Goal: Communication & Community: Answer question/provide support

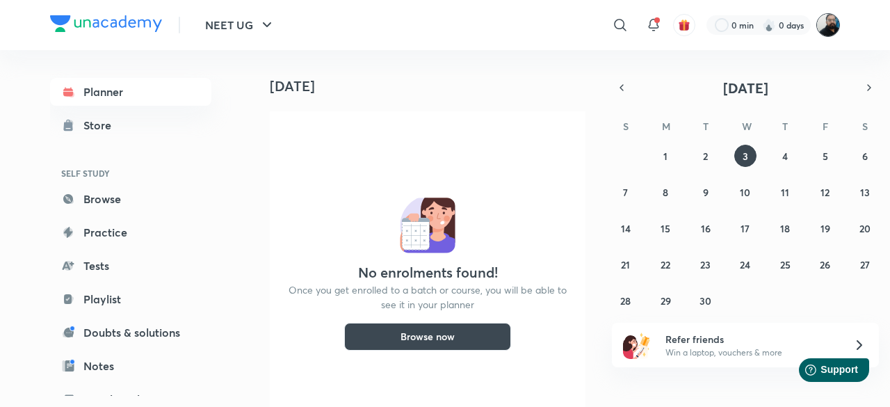
click at [828, 30] on img at bounding box center [828, 25] width 24 height 24
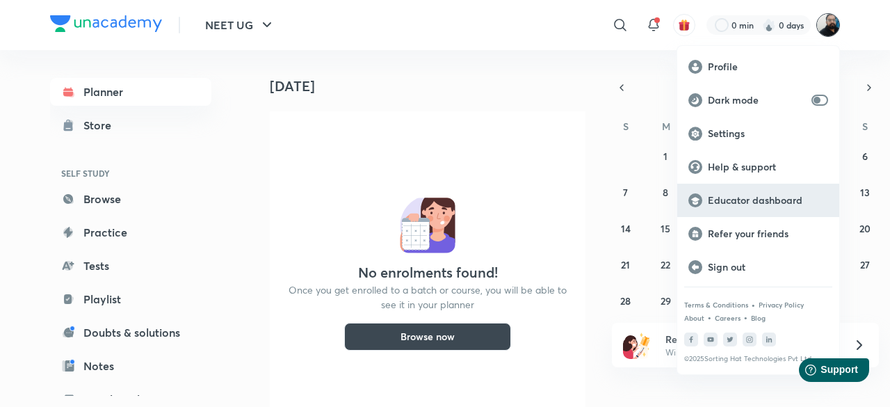
click at [728, 202] on p "Educator dashboard" at bounding box center [767, 200] width 120 height 13
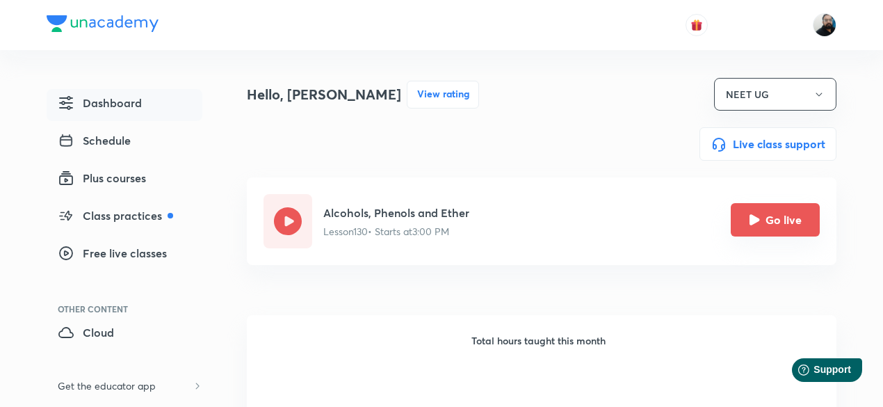
click at [769, 215] on button "Go live" at bounding box center [774, 219] width 89 height 33
